Goal: Navigation & Orientation: Find specific page/section

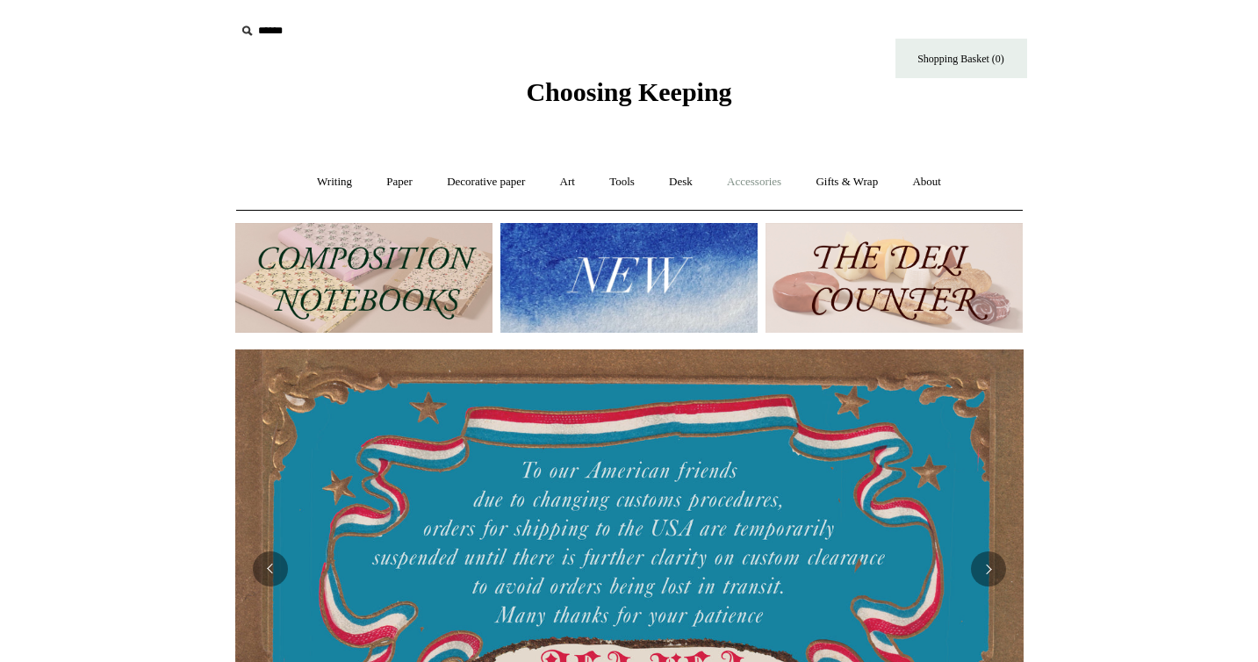
click at [755, 187] on link "Accessories +" at bounding box center [754, 182] width 86 height 47
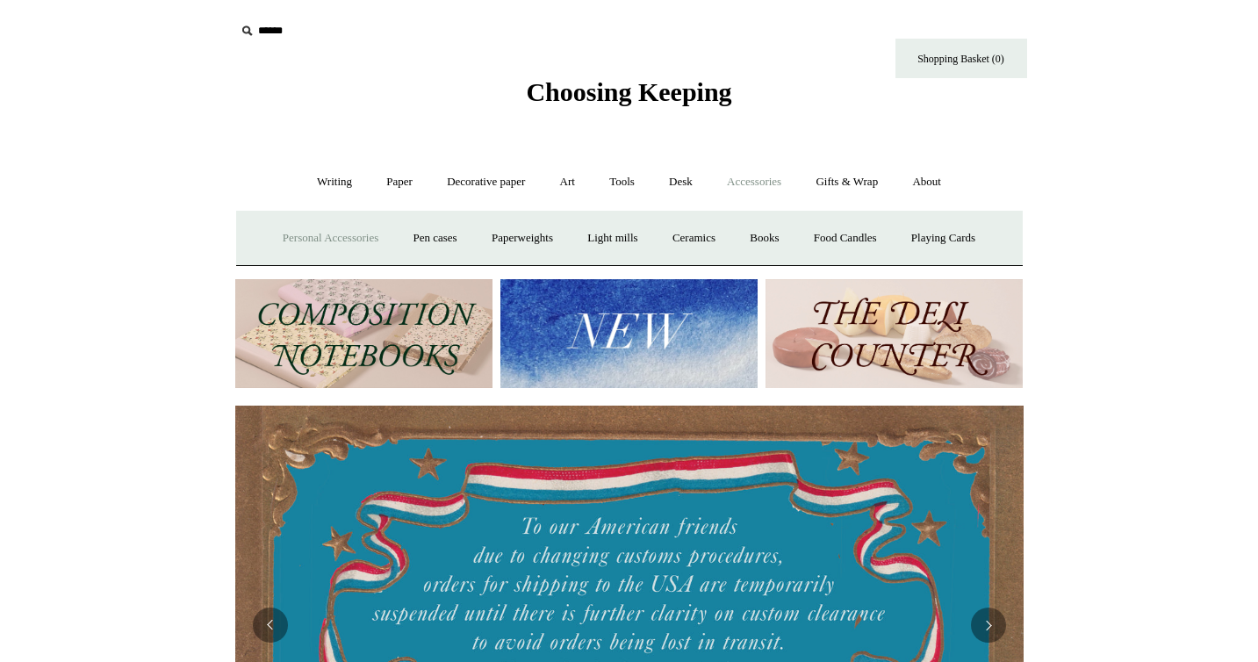
click at [349, 233] on link "Personal Accessories +" at bounding box center [330, 238] width 127 height 47
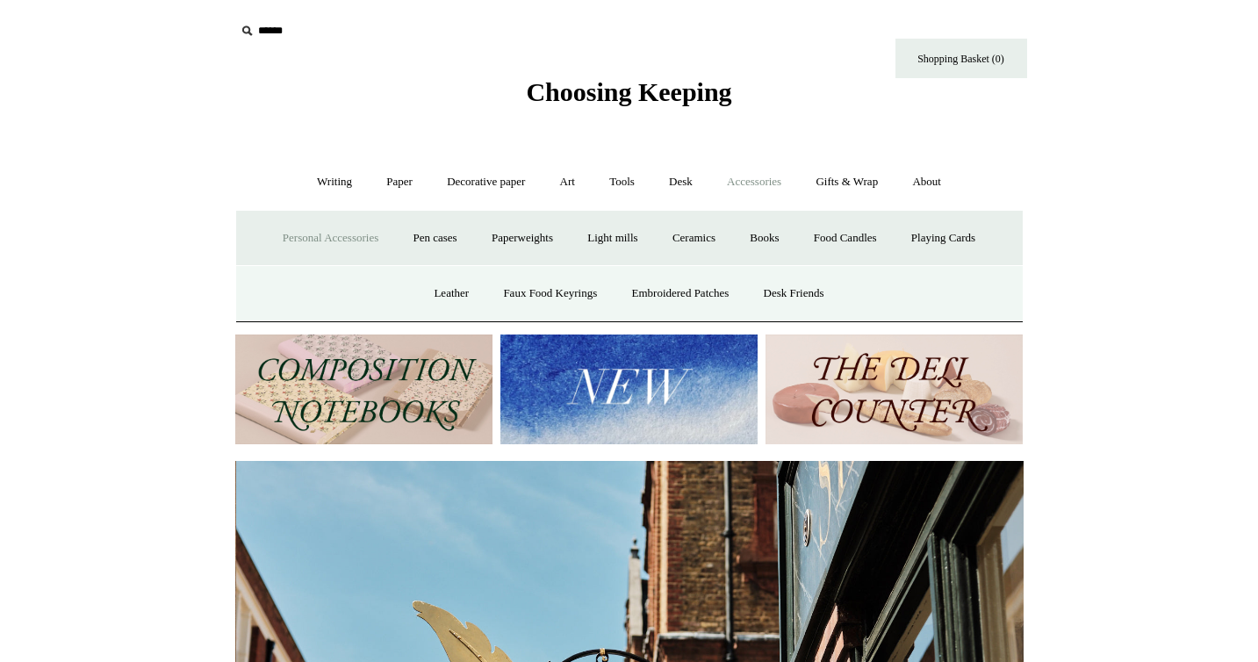
scroll to position [0, 788]
click at [806, 289] on link "Desk Friends" at bounding box center [794, 293] width 92 height 47
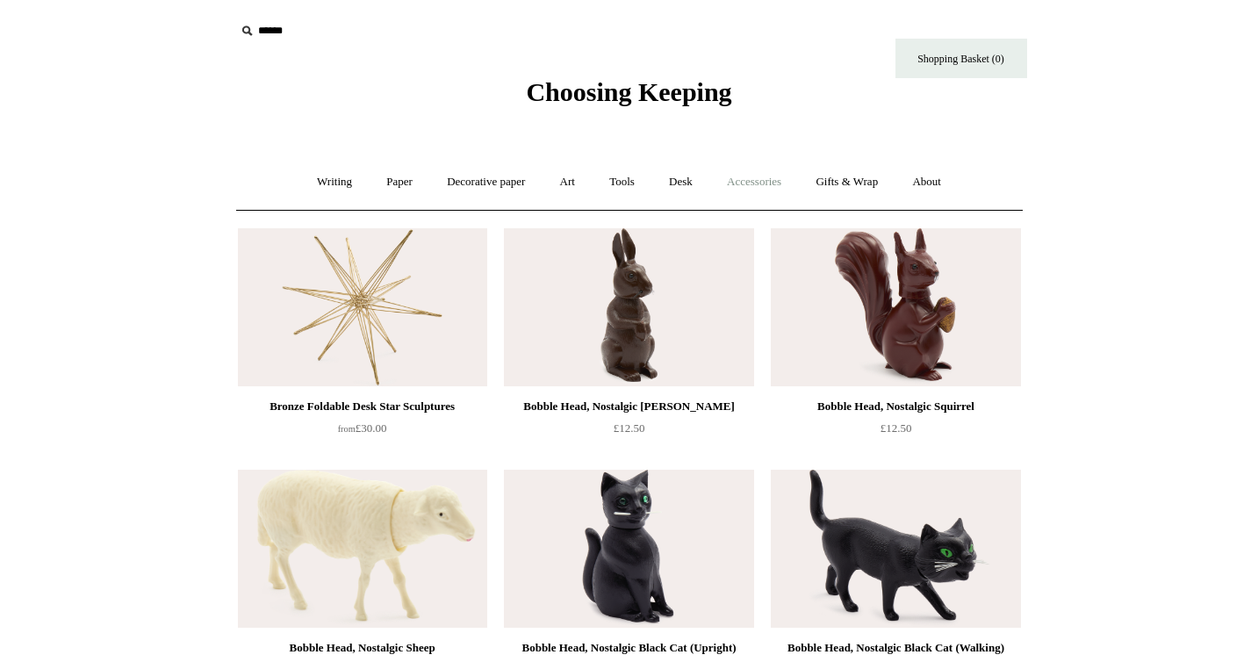
click at [755, 181] on link "Accessories +" at bounding box center [754, 182] width 86 height 47
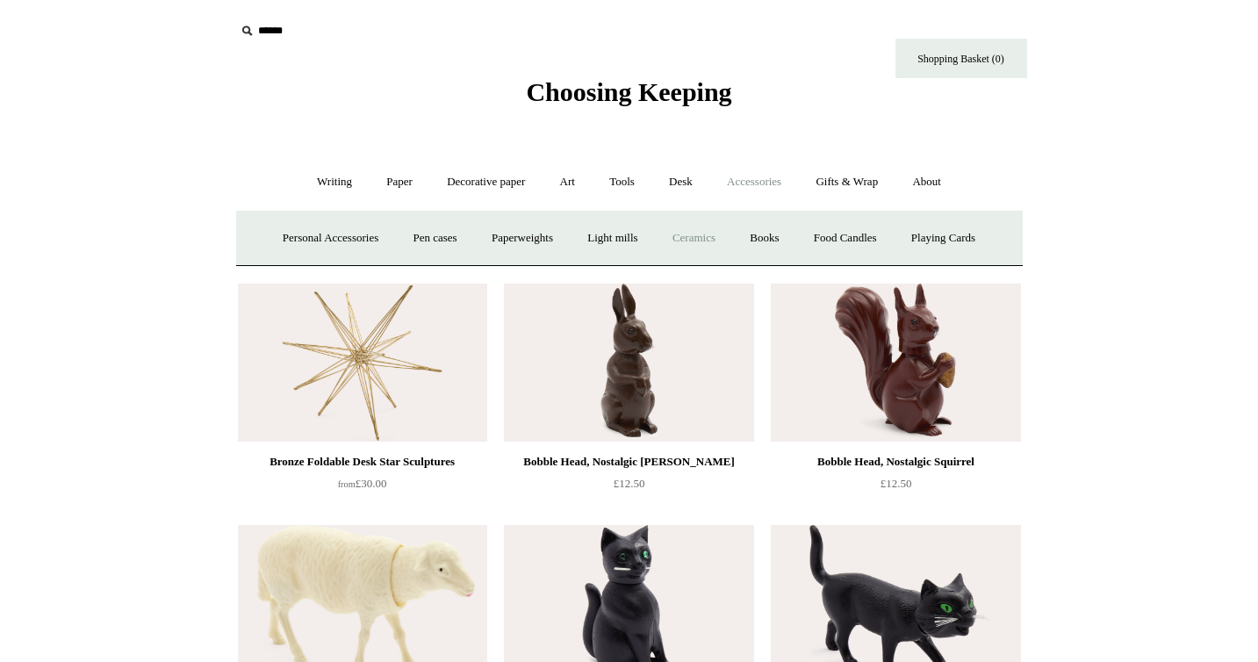
click at [693, 241] on link "Ceramics +" at bounding box center [693, 238] width 75 height 47
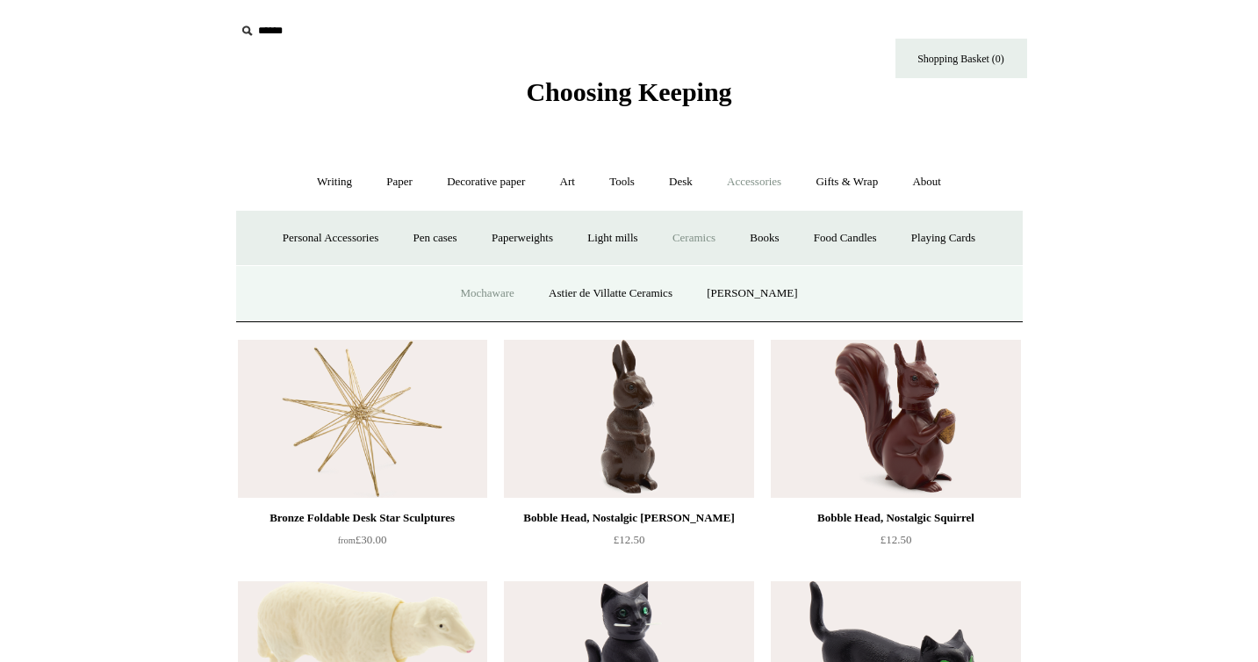
click at [514, 297] on link "Mochaware" at bounding box center [486, 293] width 85 height 47
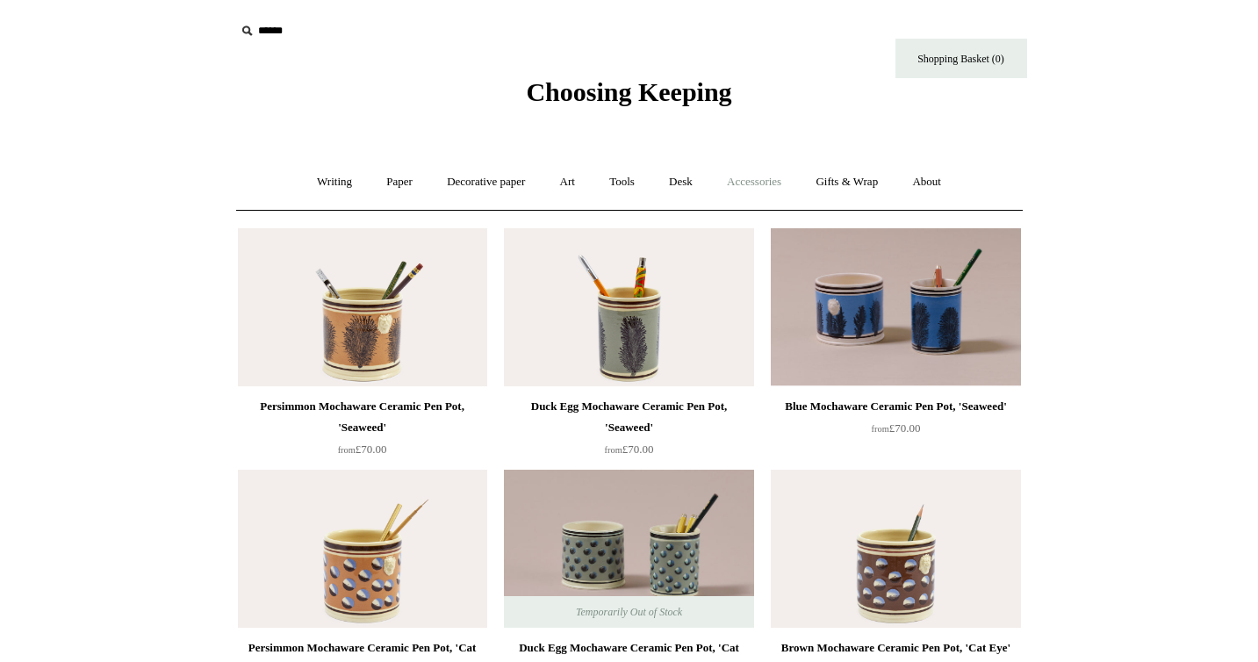
click at [780, 186] on link "Accessories +" at bounding box center [754, 182] width 86 height 47
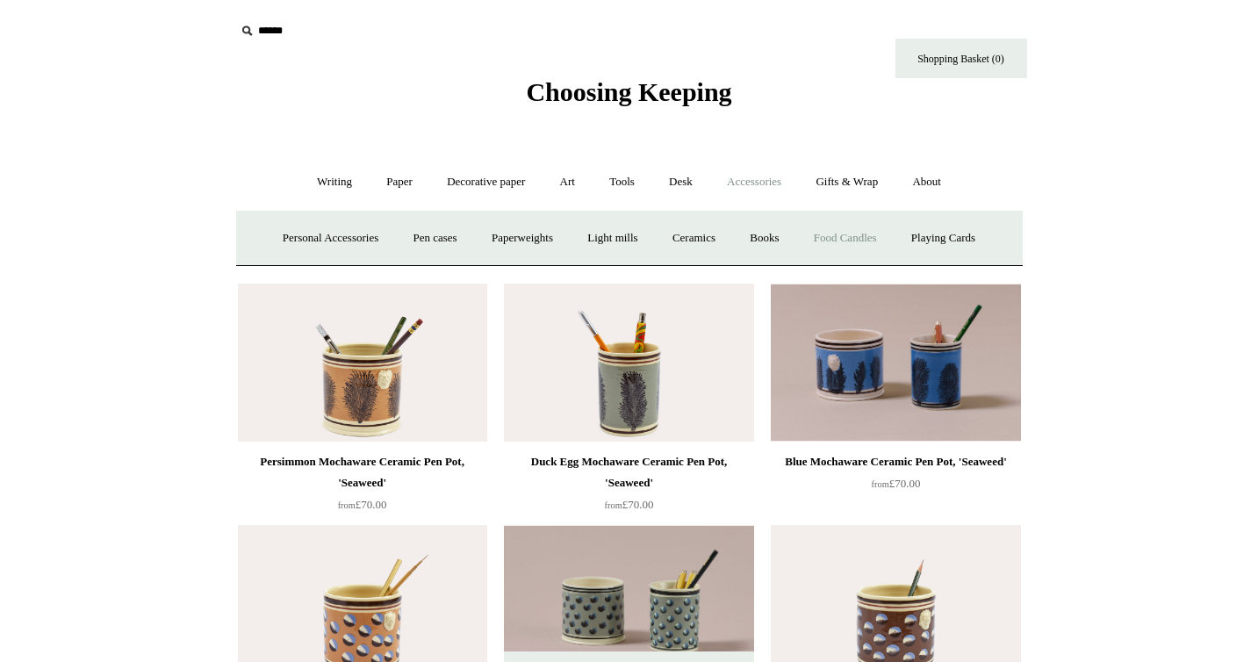
click at [829, 236] on link "Food Candles" at bounding box center [845, 238] width 95 height 47
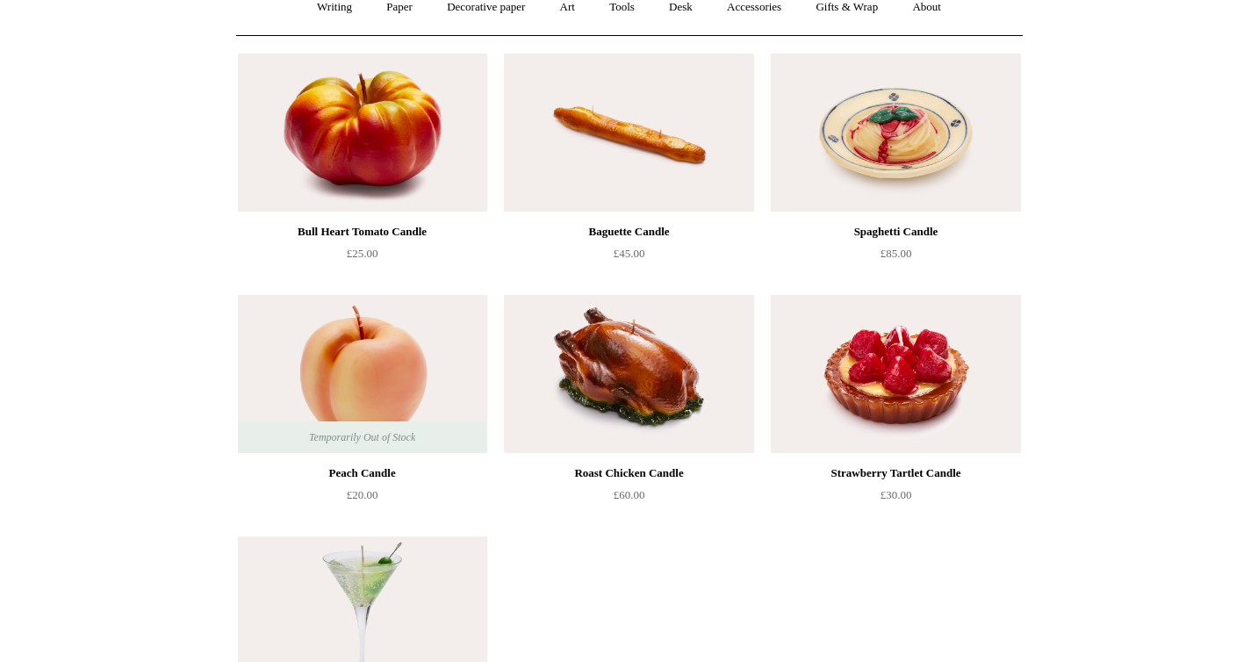
scroll to position [174, 0]
click at [405, 154] on img at bounding box center [362, 133] width 249 height 158
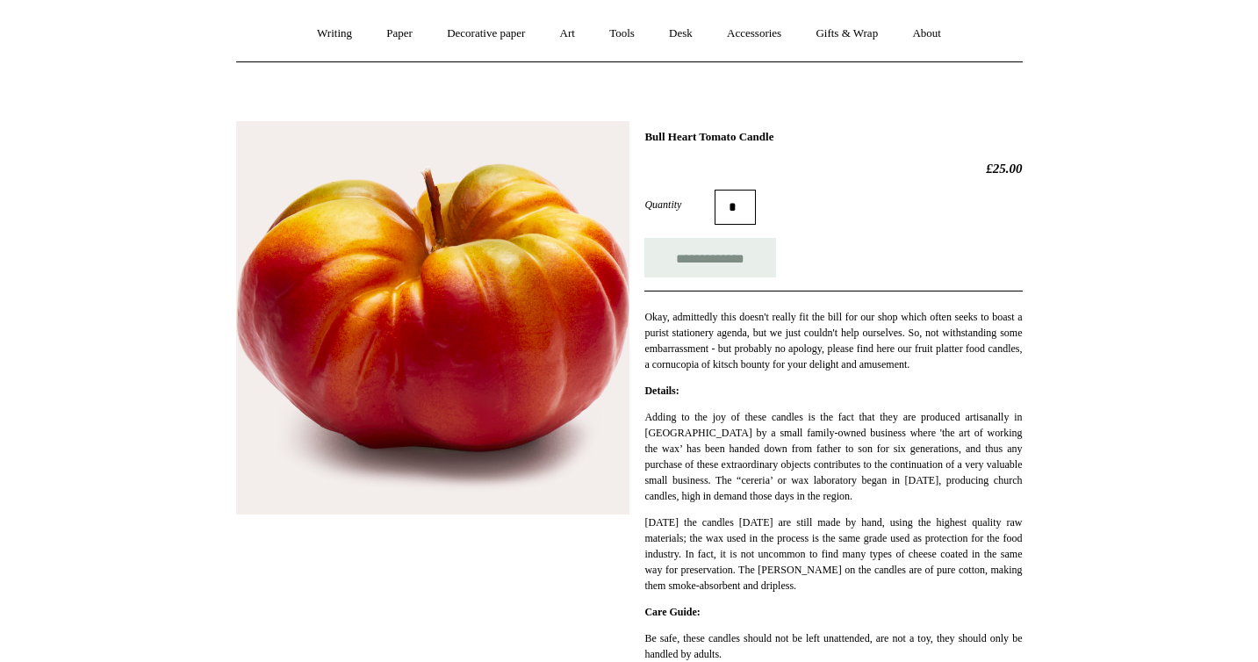
scroll to position [151, 0]
